Goal: Book appointment/travel/reservation

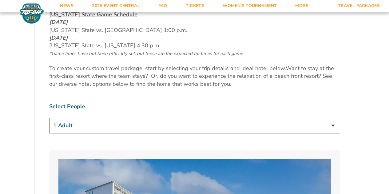
scroll to position [321, 0]
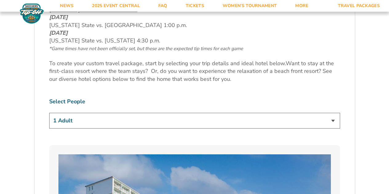
click at [333, 123] on select "1 Adult 2 Adults 3 Adults 4 Adults 2 Adults + 1 Child 2 Adults + 2 Children 2 A…" at bounding box center [194, 121] width 291 height 16
click at [336, 123] on select "1 Adult 2 Adults 3 Adults 4 Adults 2 Adults + 1 Child 2 Adults + 2 Children 2 A…" at bounding box center [194, 121] width 291 height 16
click at [337, 122] on select "1 Adult 2 Adults 3 Adults 4 Adults 2 Adults + 1 Child 2 Adults + 2 Children 2 A…" at bounding box center [194, 121] width 291 height 16
click at [49, 113] on select "1 Adult 2 Adults 3 Adults 4 Adults 2 Adults + 1 Child 2 Adults + 2 Children 2 A…" at bounding box center [194, 121] width 291 height 16
click at [330, 123] on select "1 Adult 2 Adults 3 Adults 4 Adults 2 Adults + 1 Child 2 Adults + 2 Children 2 A…" at bounding box center [194, 121] width 291 height 16
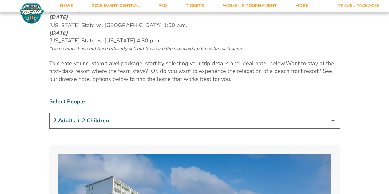
click at [49, 113] on select "1 Adult 2 Adults 3 Adults 4 Adults 2 Adults + 1 Child 2 Adults + 2 Children 2 A…" at bounding box center [194, 121] width 291 height 16
click at [334, 120] on select "1 Adult 2 Adults 3 Adults 4 Adults 2 Adults + 1 Child 2 Adults + 2 Children 2 A…" at bounding box center [194, 121] width 291 height 16
select select "2 Adults"
click at [49, 113] on select "1 Adult 2 Adults 3 Adults 4 Adults 2 Adults + 1 Child 2 Adults + 2 Children 2 A…" at bounding box center [194, 121] width 291 height 16
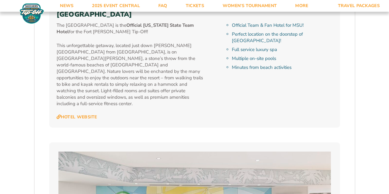
scroll to position [715, 0]
